Goal: Transaction & Acquisition: Purchase product/service

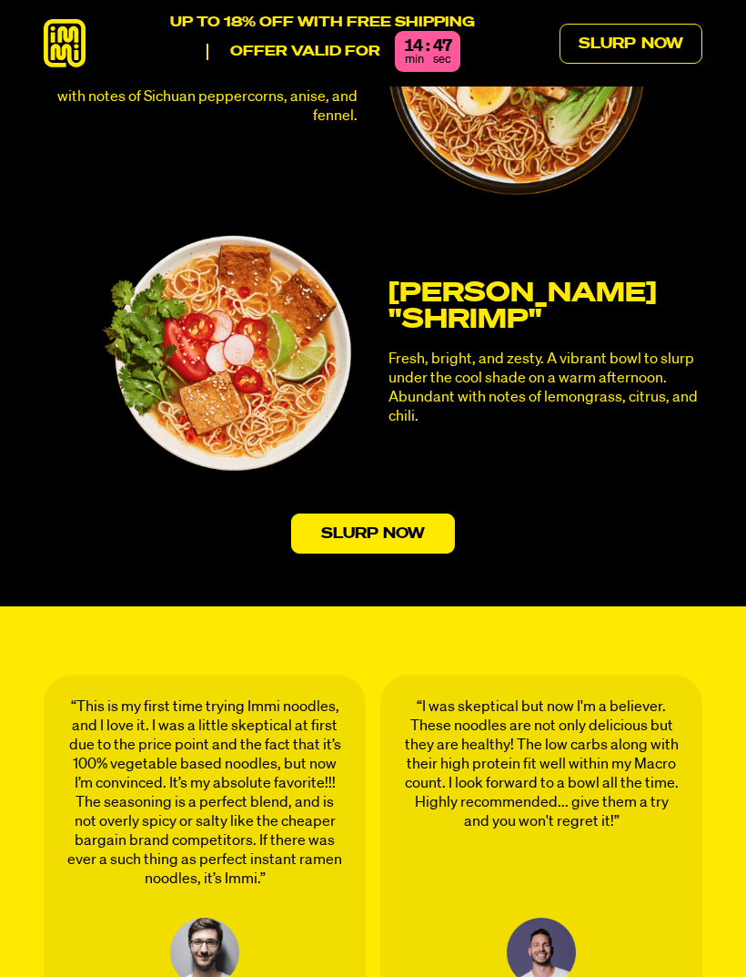
scroll to position [4556, 0]
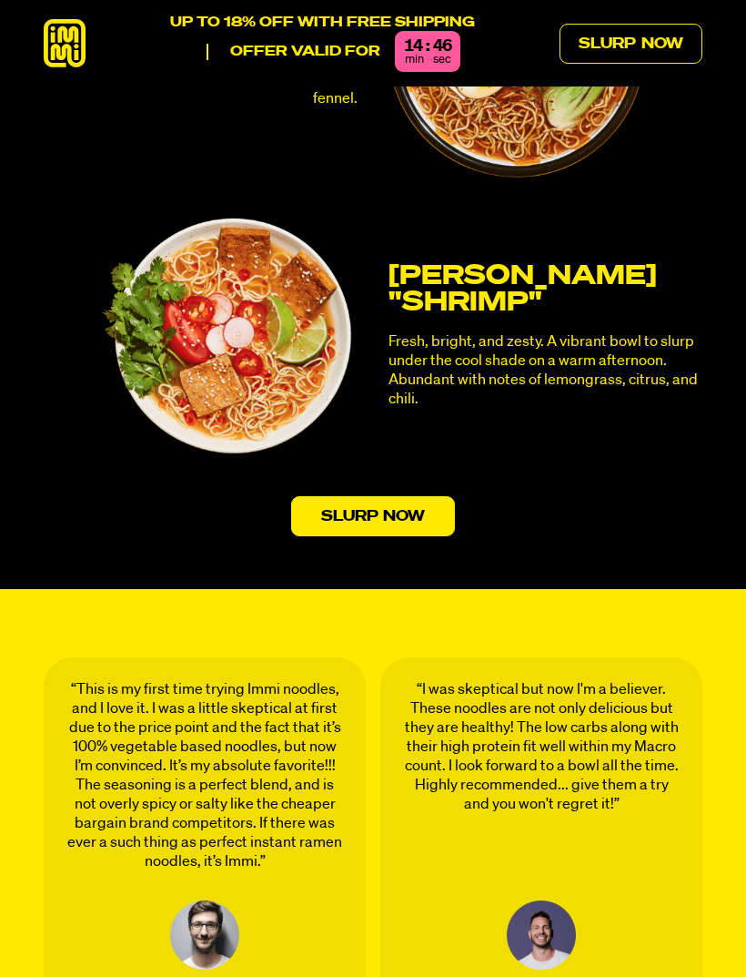
click at [426, 496] on link "Slurp Now" at bounding box center [373, 516] width 165 height 40
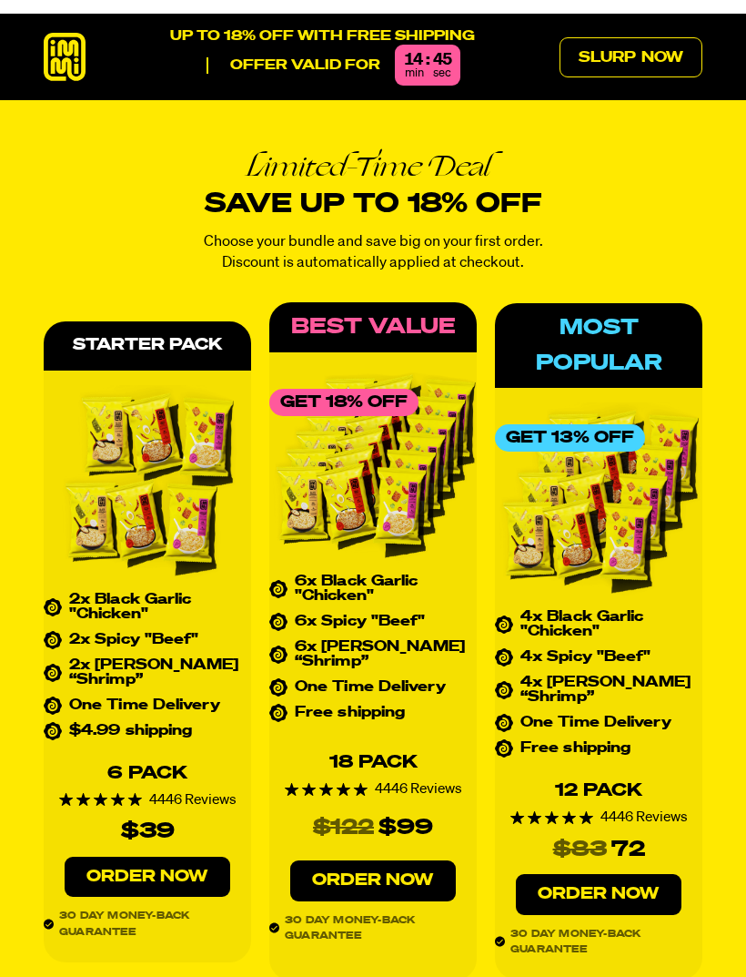
scroll to position [6802, 0]
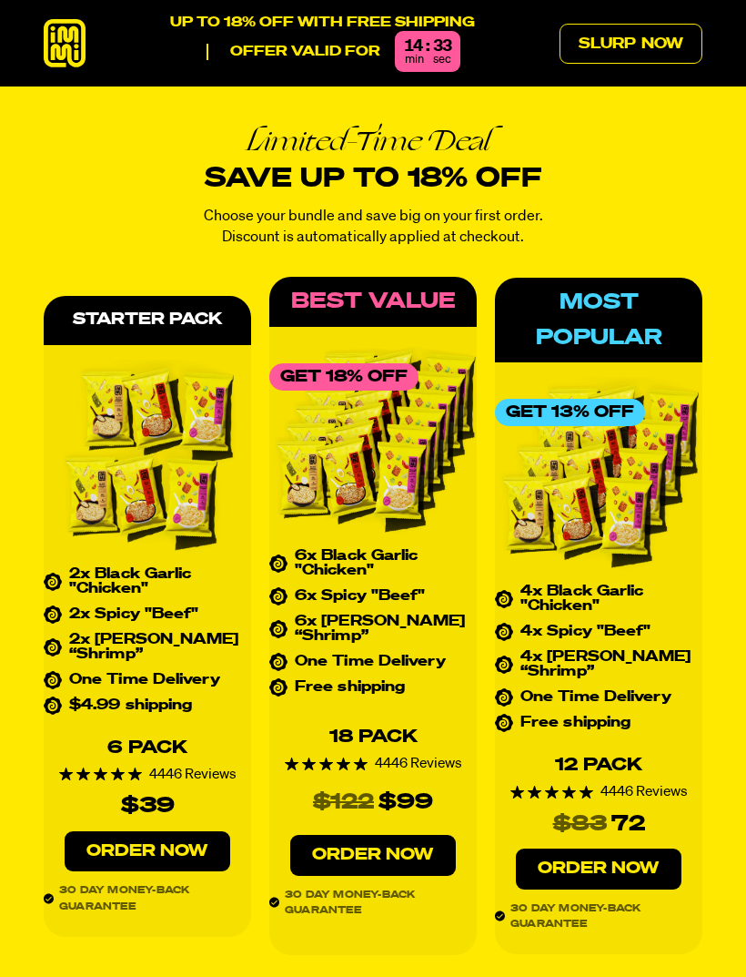
click at [726, 706] on div "Limited-Time Deal Save up to 18% off Choose your bundle and save big on your fi…" at bounding box center [373, 540] width 746 height 830
click at [159, 831] on link "Order Now" at bounding box center [148, 851] width 166 height 41
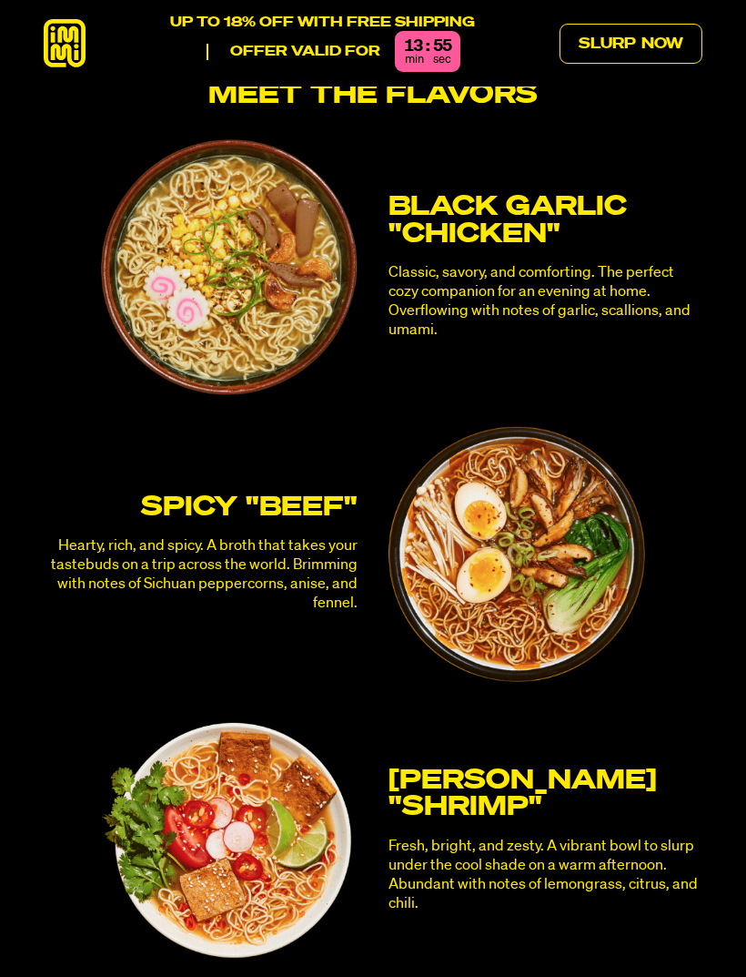
scroll to position [4042, 0]
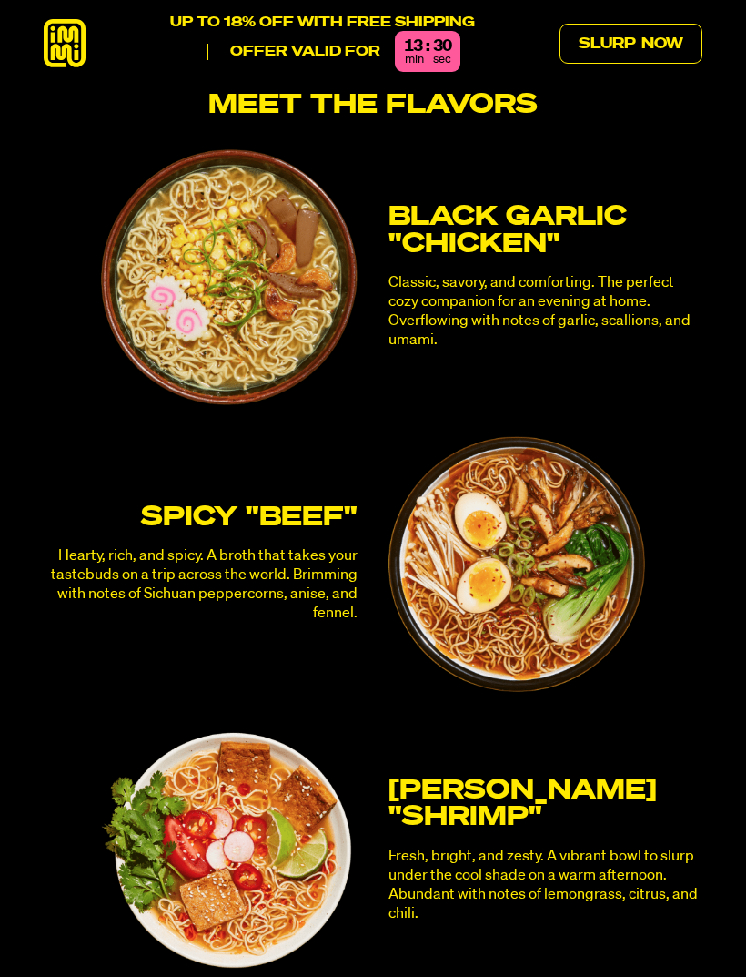
click at [277, 852] on img at bounding box center [229, 851] width 257 height 257
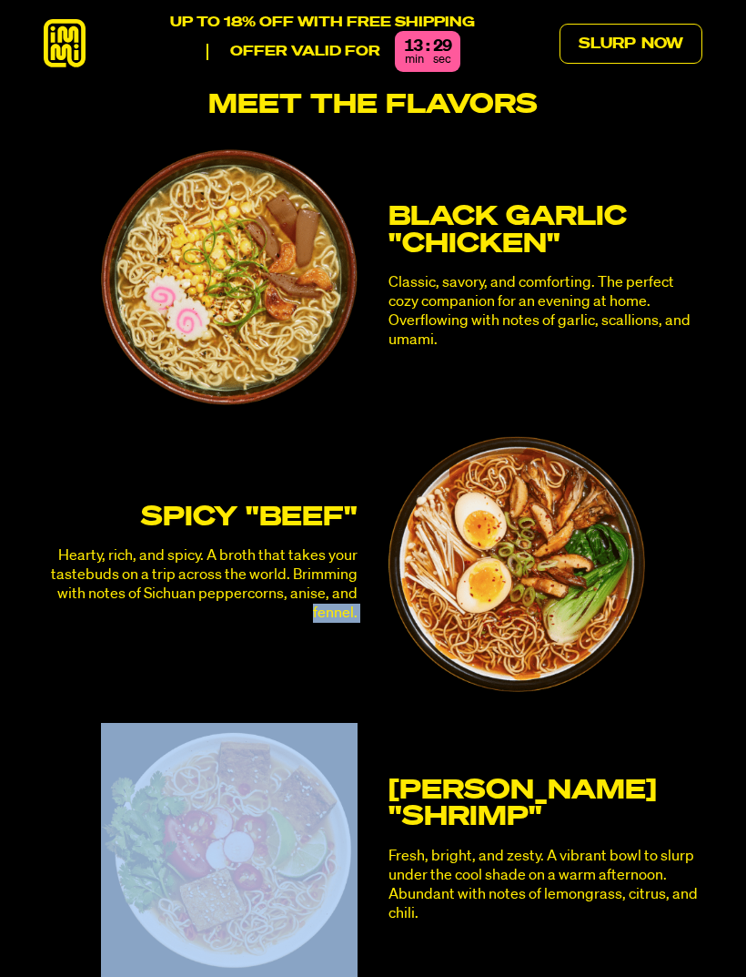
click at [258, 846] on img at bounding box center [229, 851] width 257 height 257
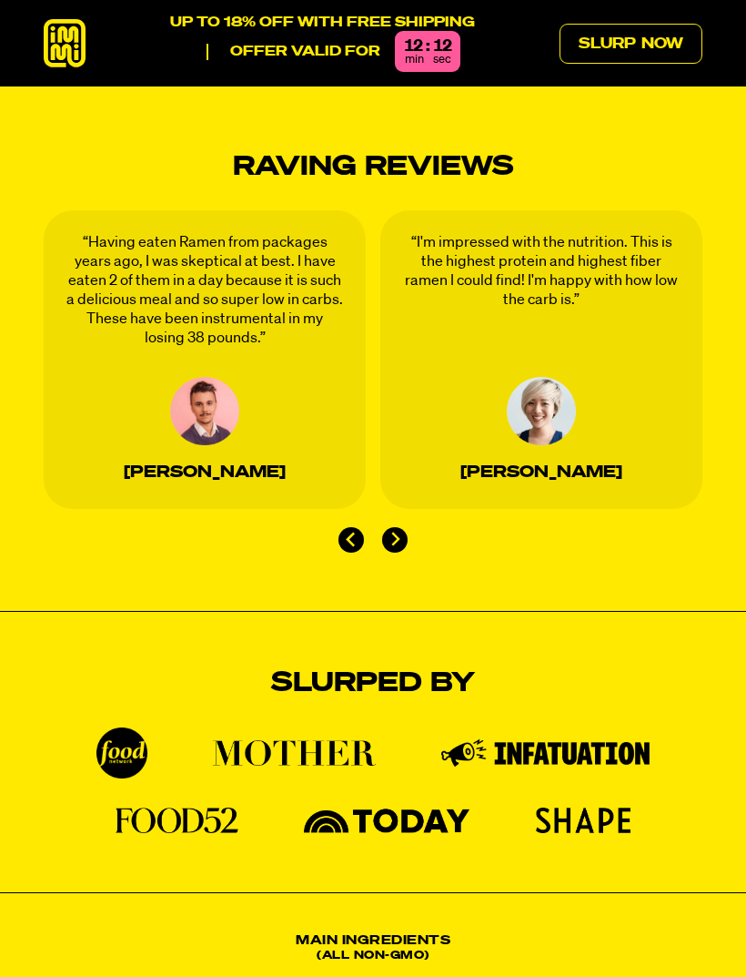
scroll to position [2796, 0]
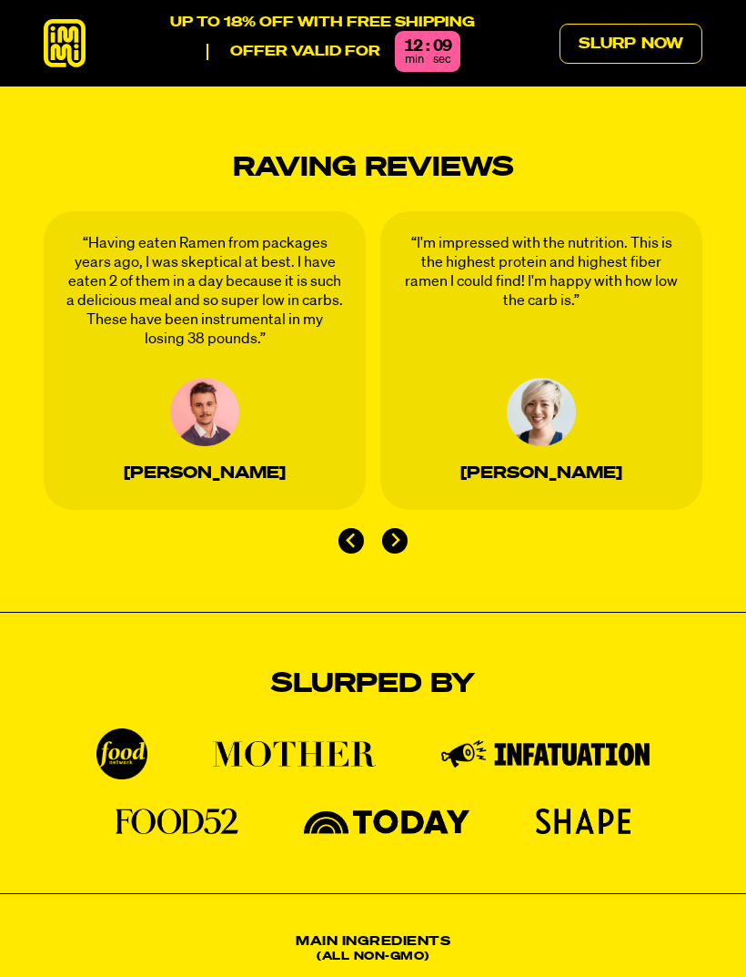
click at [616, 32] on link "Slurp Now" at bounding box center [631, 44] width 143 height 40
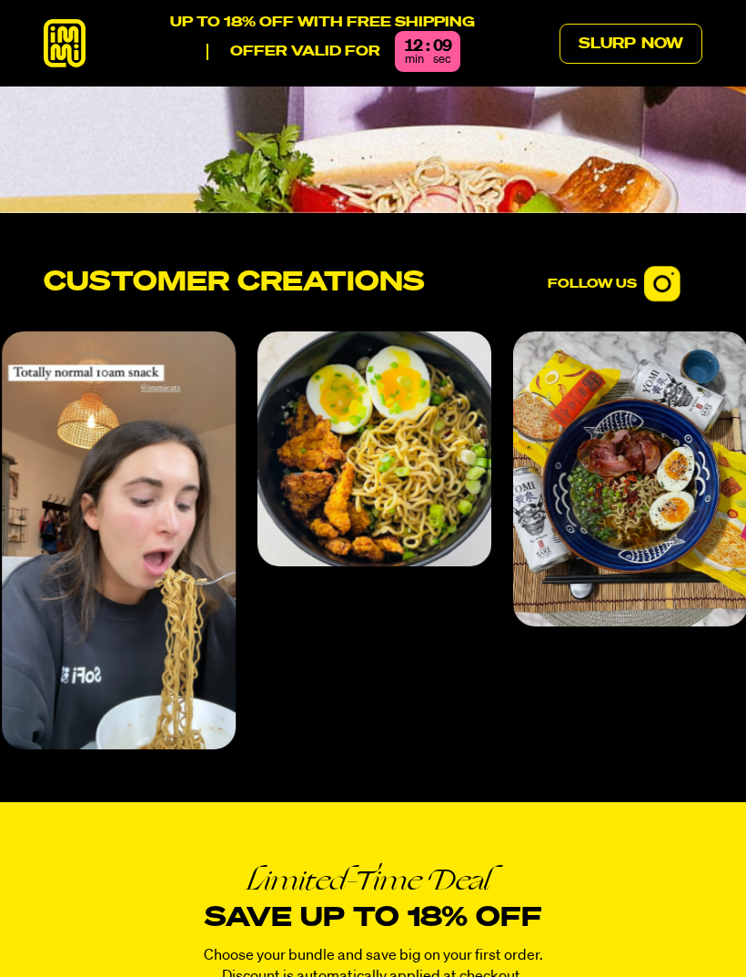
scroll to position [6802, 0]
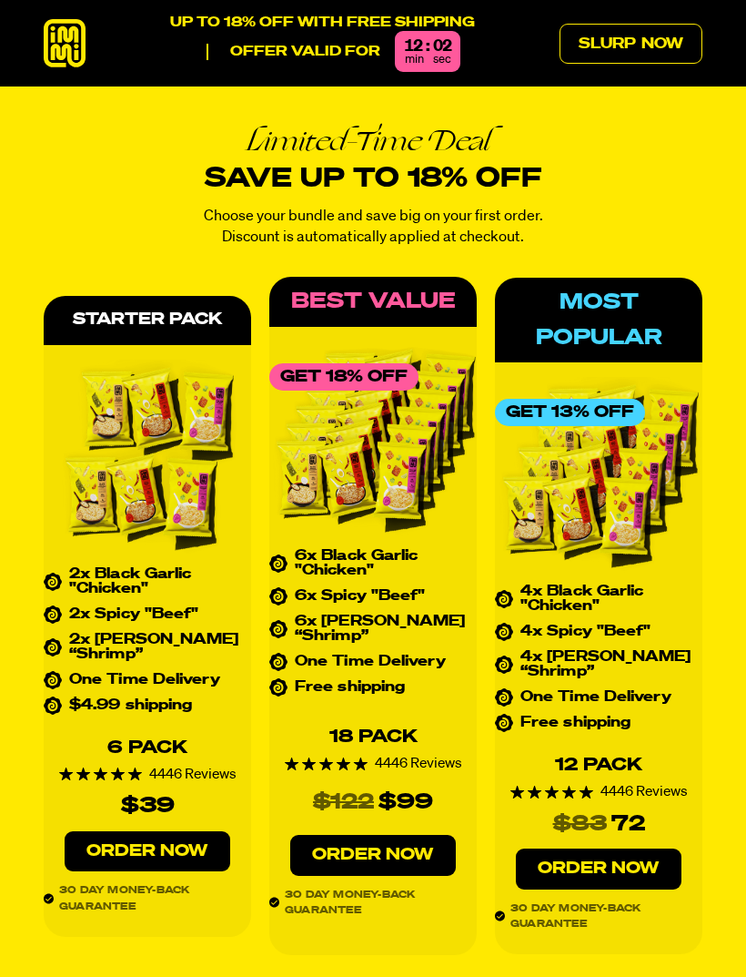
click at [8, 457] on div "Limited-Time Deal Save up to 18% off Choose your bundle and save big on your fi…" at bounding box center [373, 540] width 746 height 830
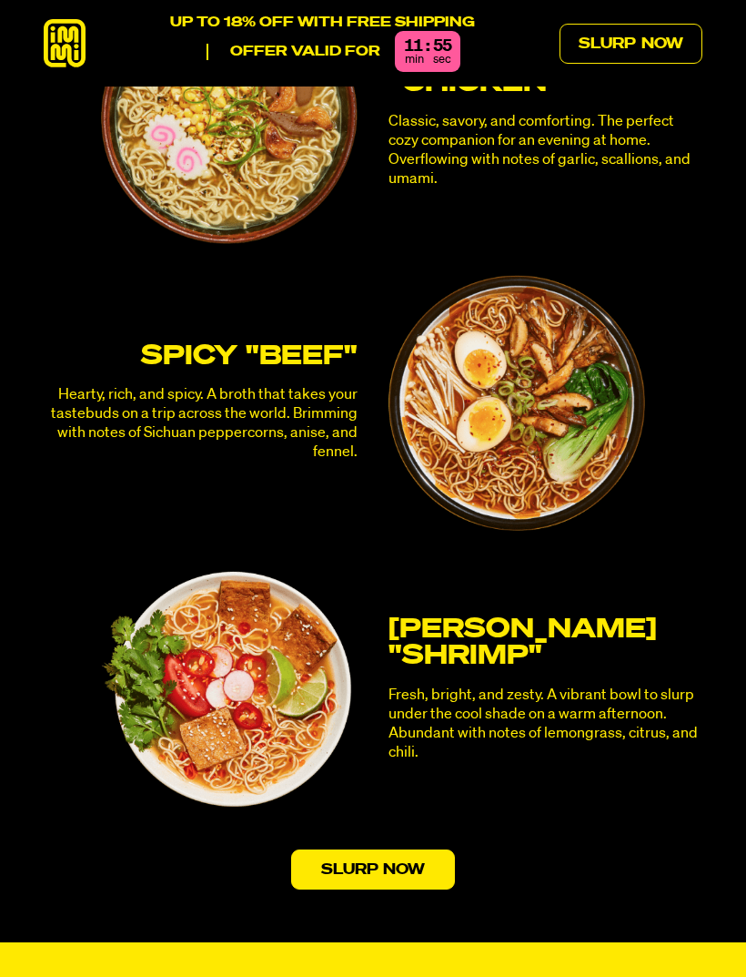
scroll to position [4202, 0]
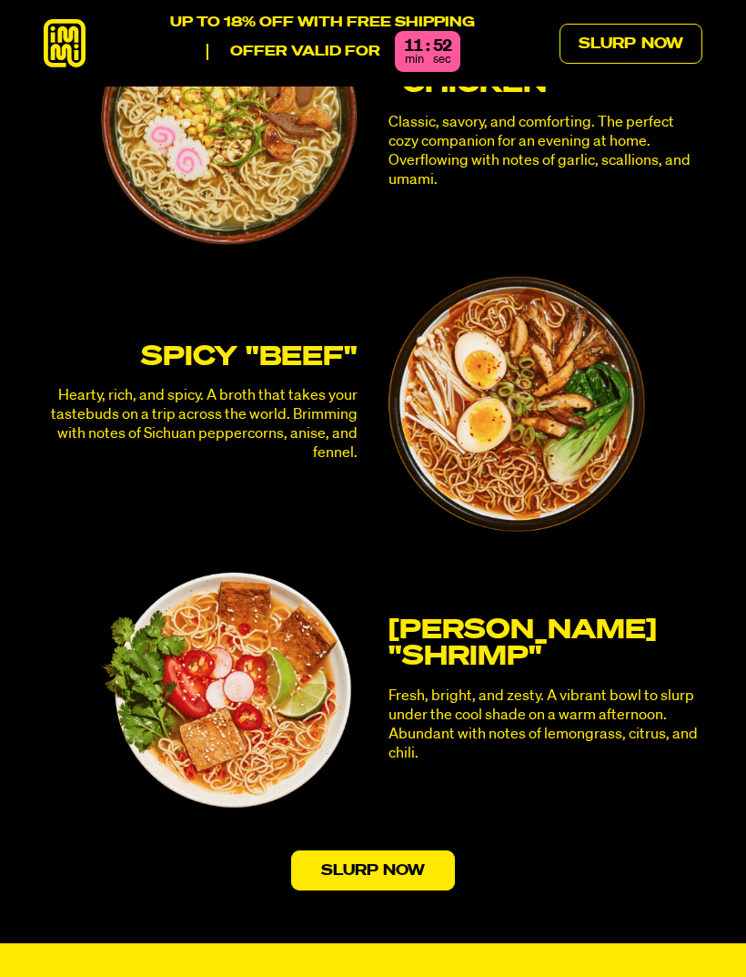
click at [588, 276] on img at bounding box center [517, 404] width 257 height 257
click at [585, 276] on img at bounding box center [517, 404] width 257 height 257
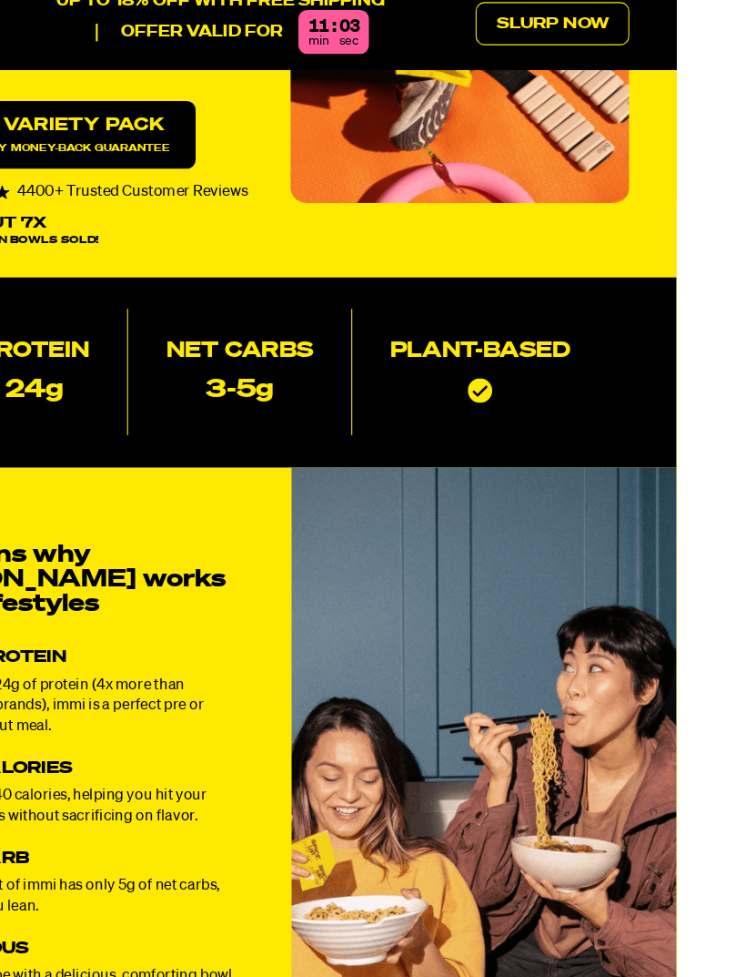
scroll to position [306, 53]
